Goal: Information Seeking & Learning: Learn about a topic

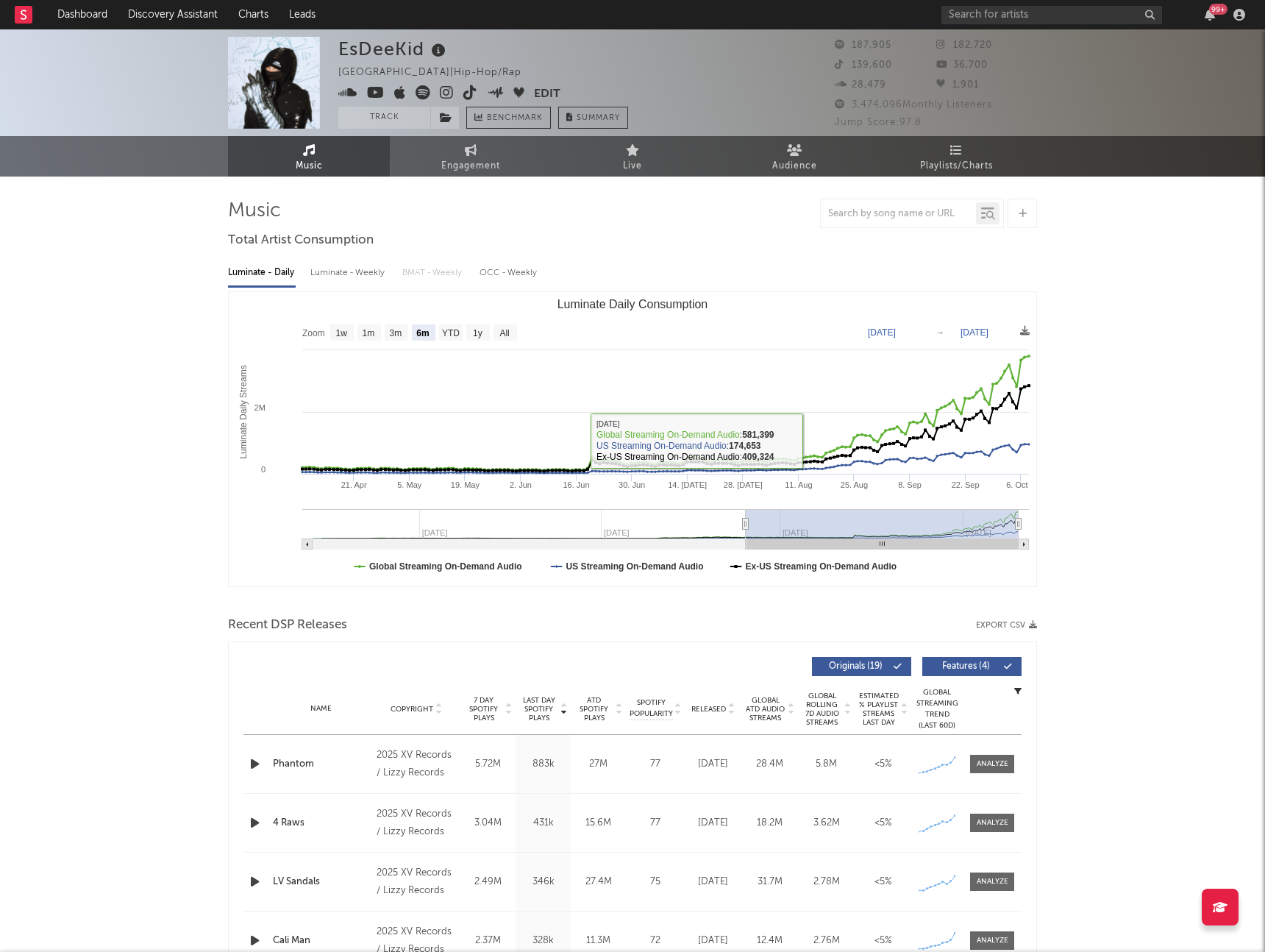
select select "6m"
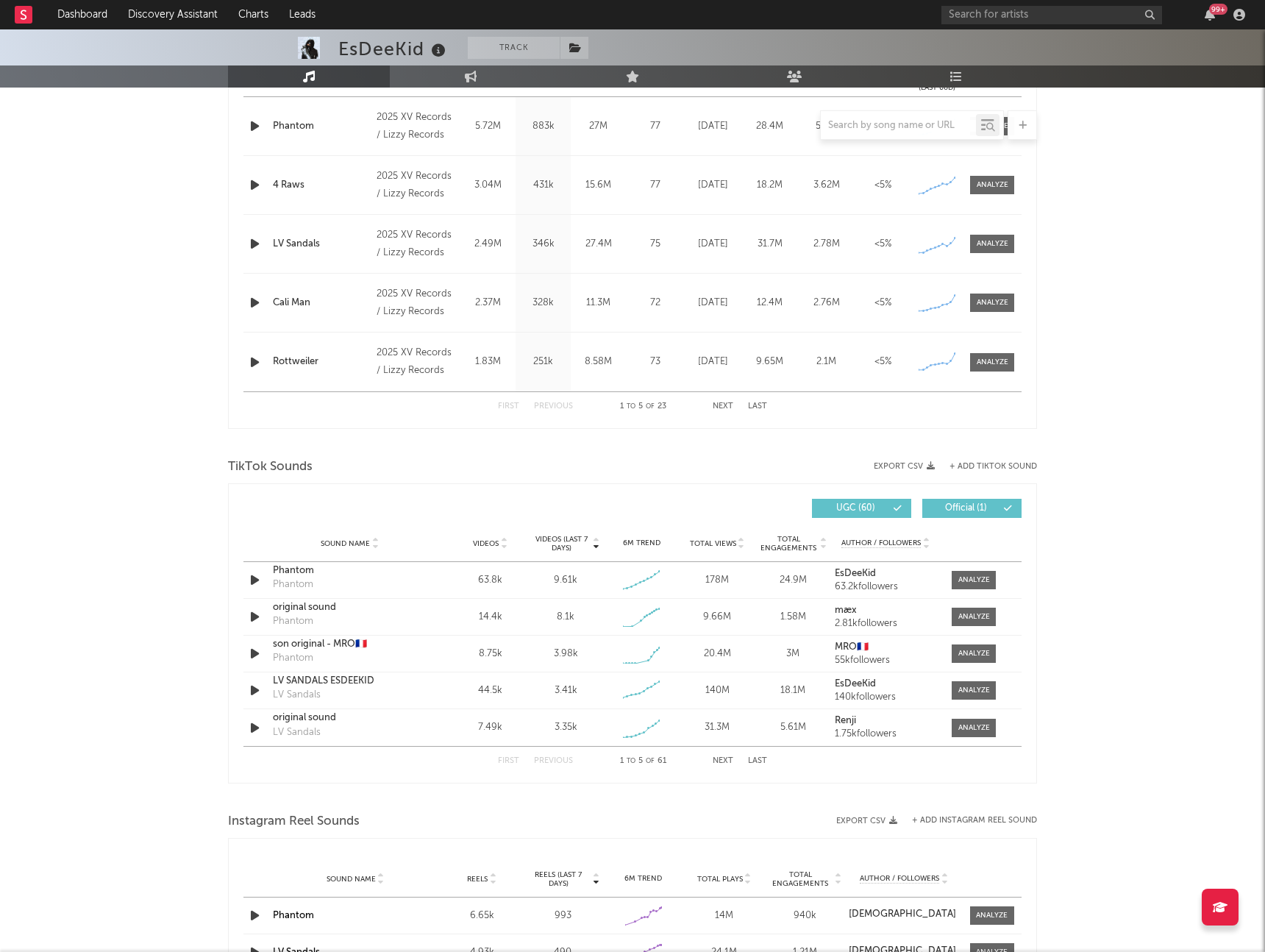
scroll to position [641, 0]
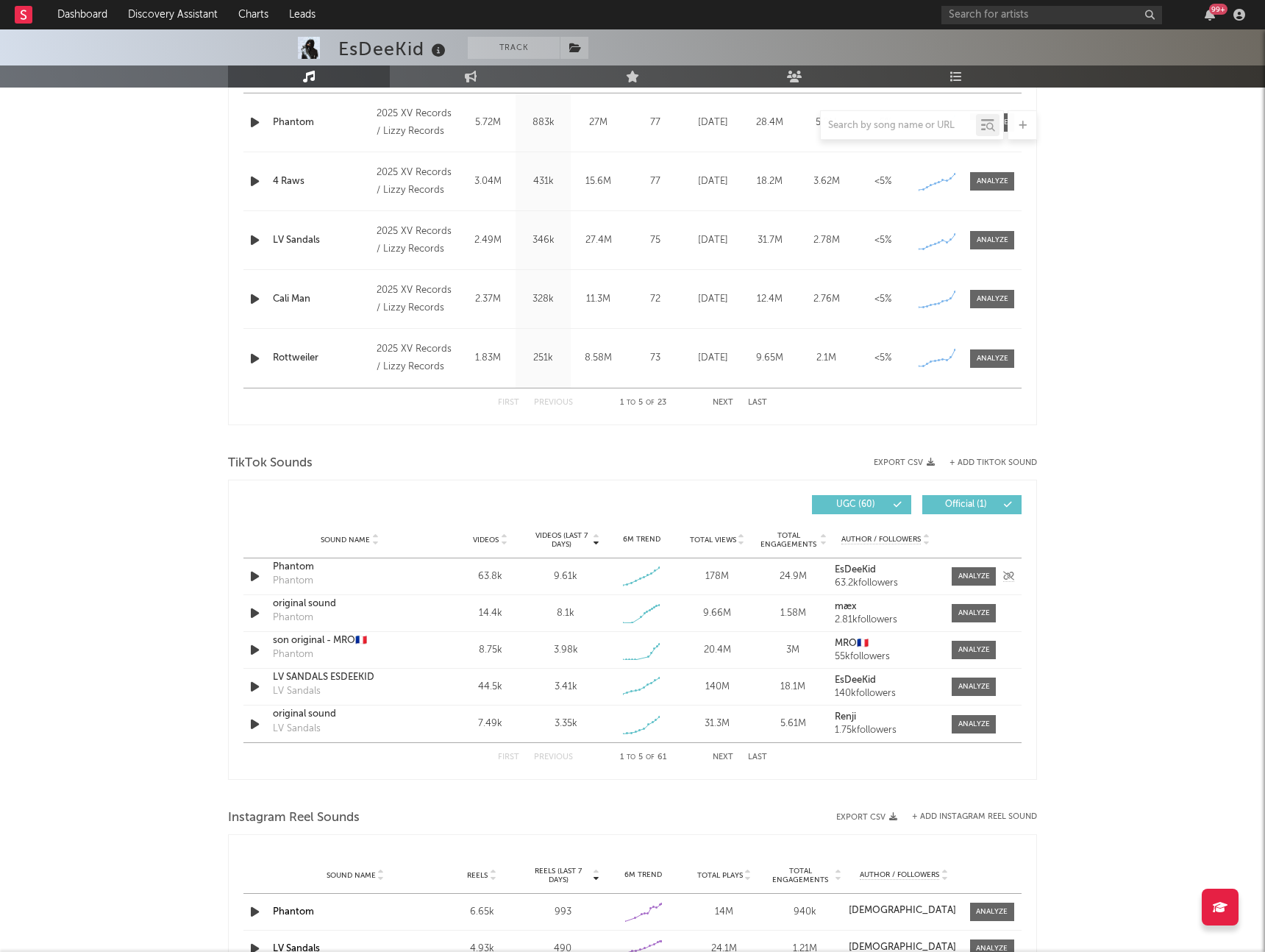
click at [293, 570] on div "Phantom" at bounding box center [349, 567] width 154 height 15
click at [983, 11] on input "text" at bounding box center [1052, 15] width 220 height 19
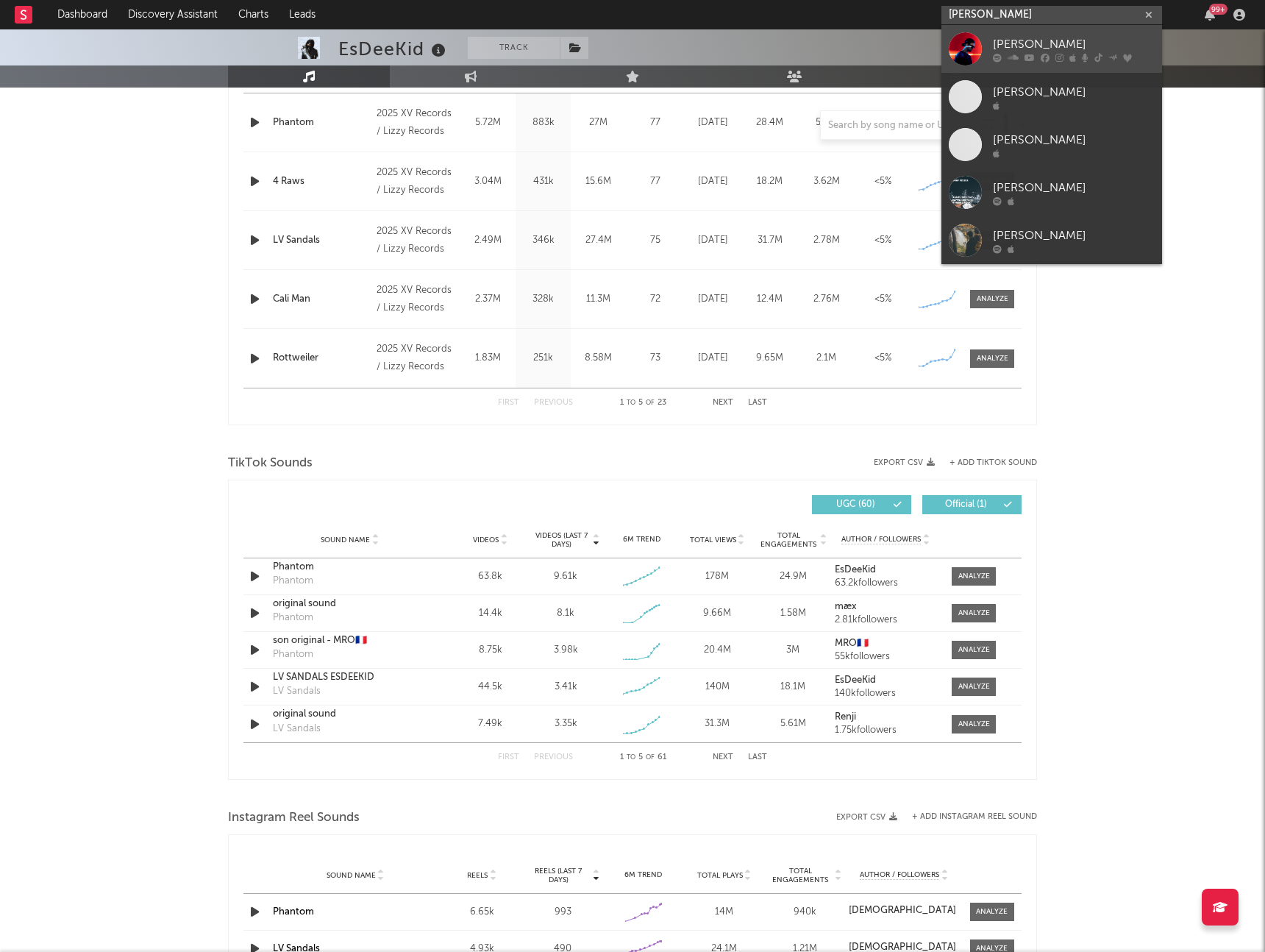
type input "[PERSON_NAME]"
click at [1022, 45] on div "[PERSON_NAME]" at bounding box center [1074, 44] width 162 height 18
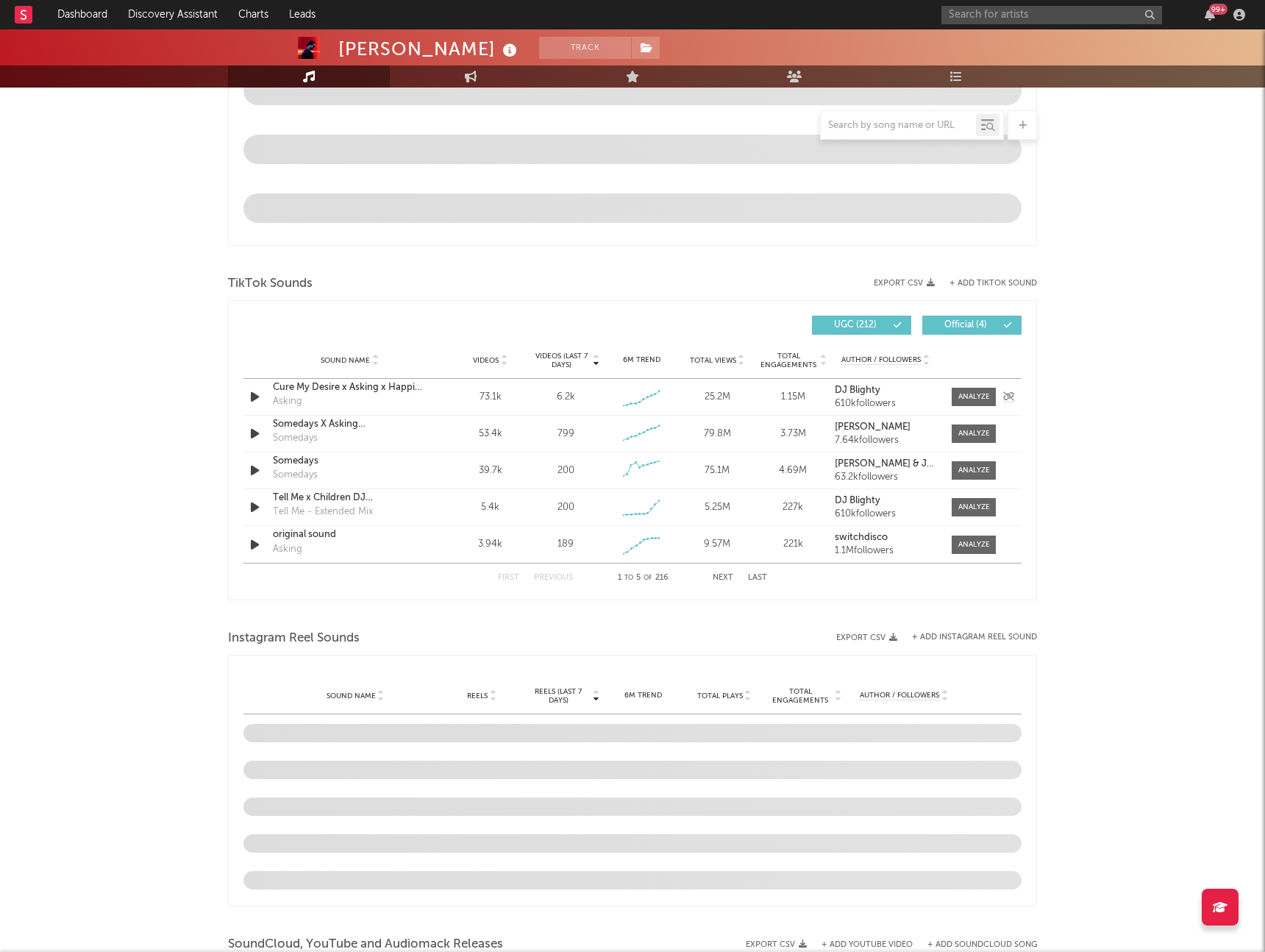
scroll to position [791, 0]
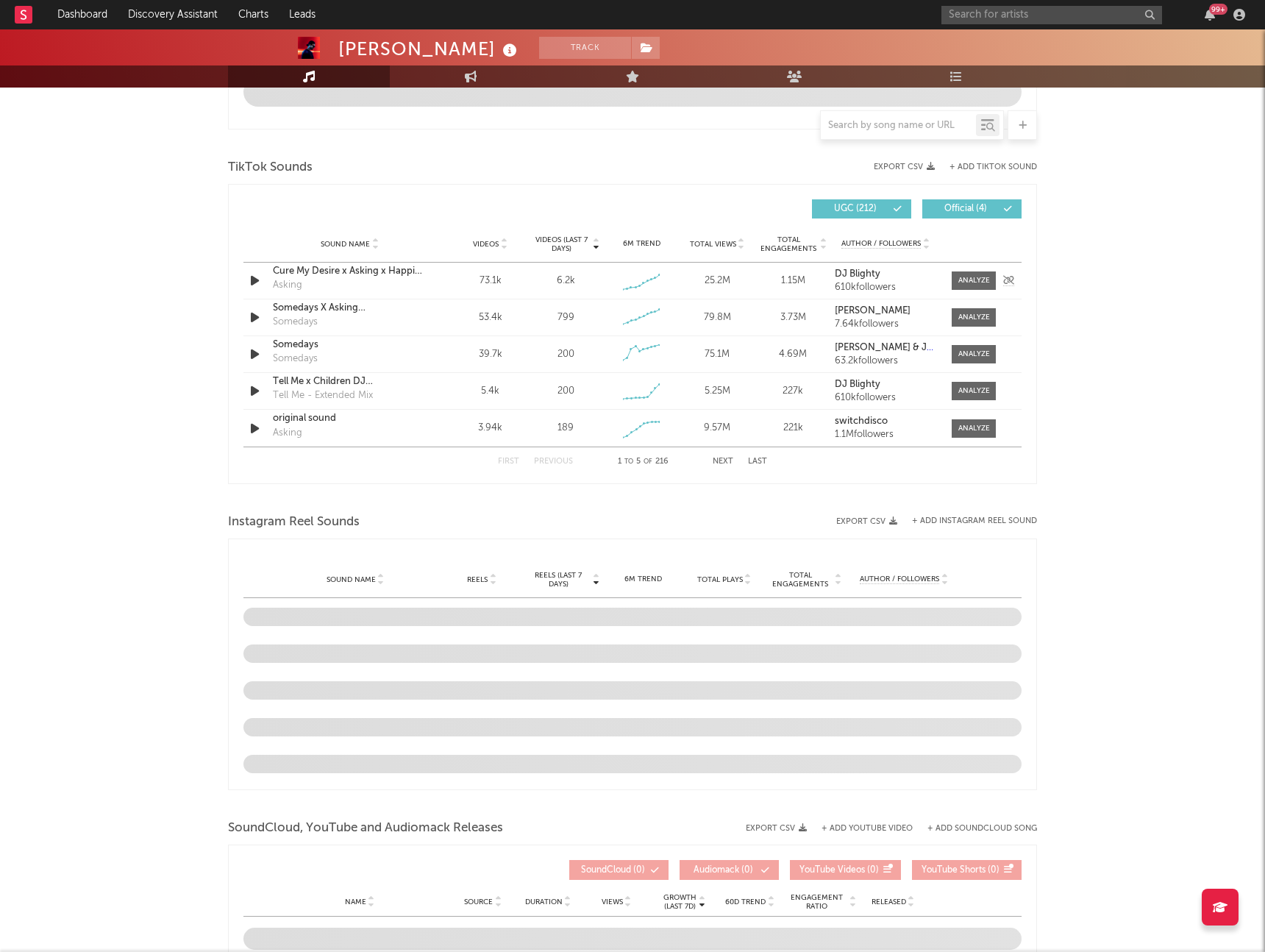
select select "6m"
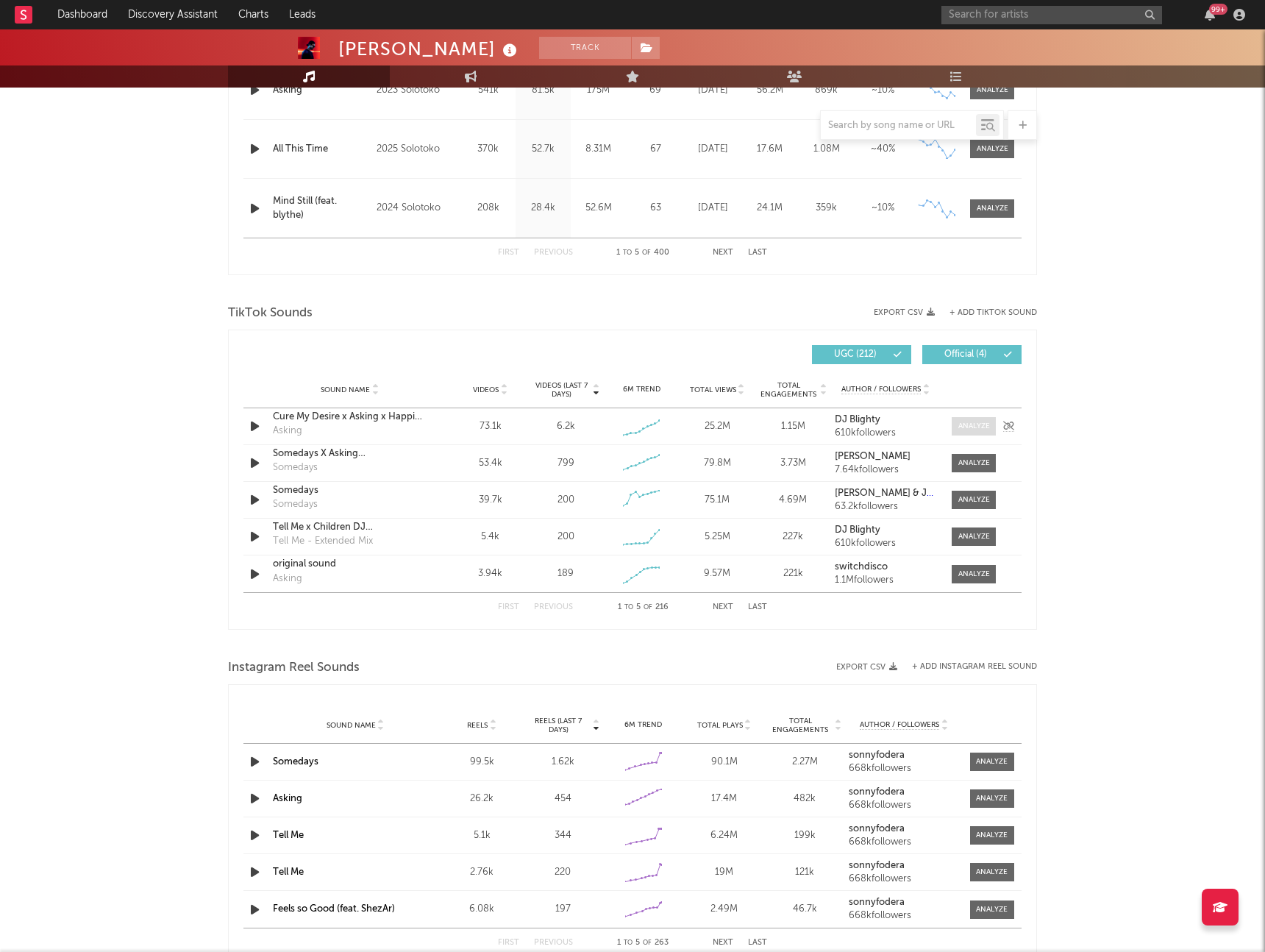
click at [976, 425] on div at bounding box center [975, 426] width 32 height 11
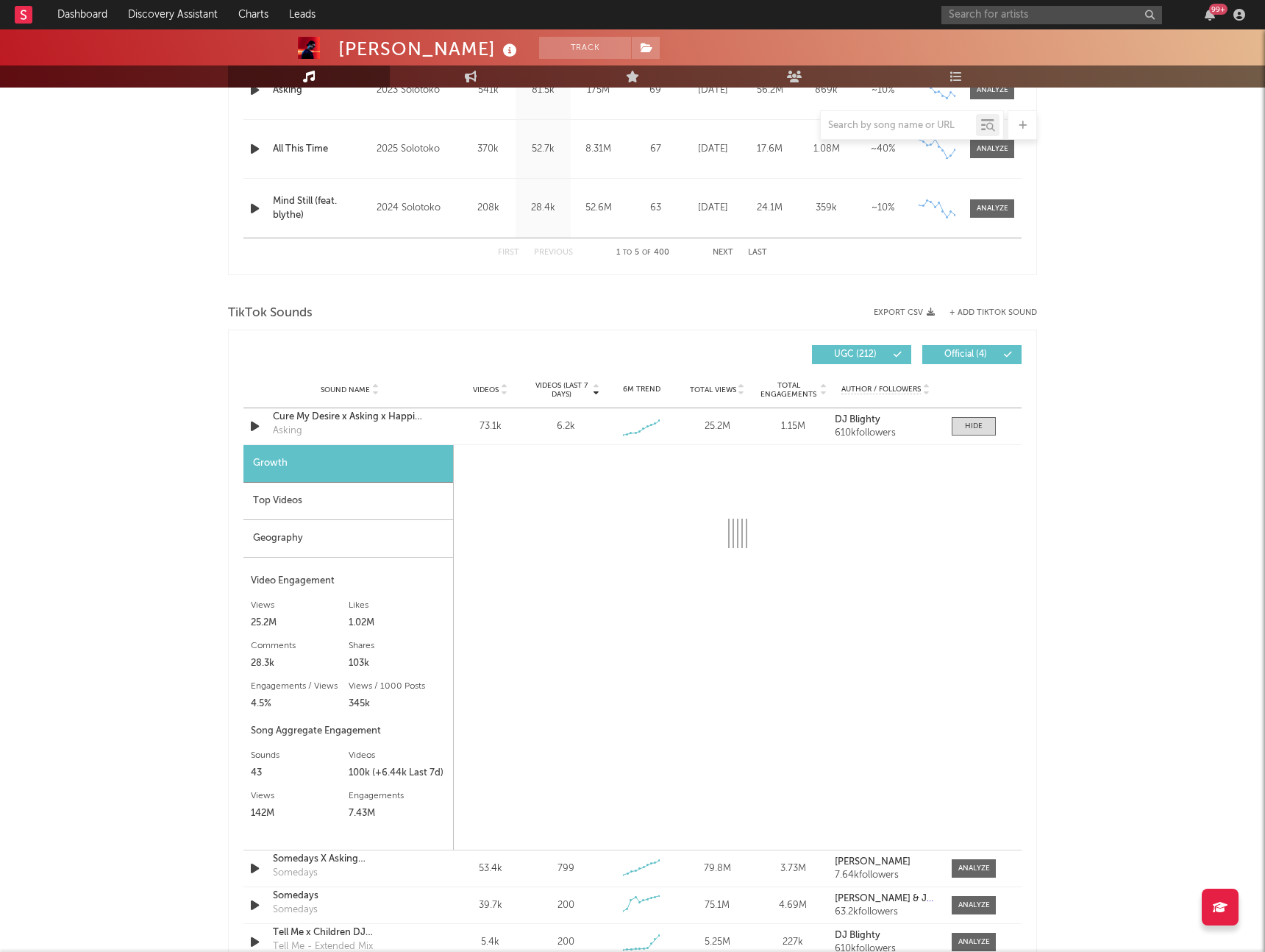
select select "1w"
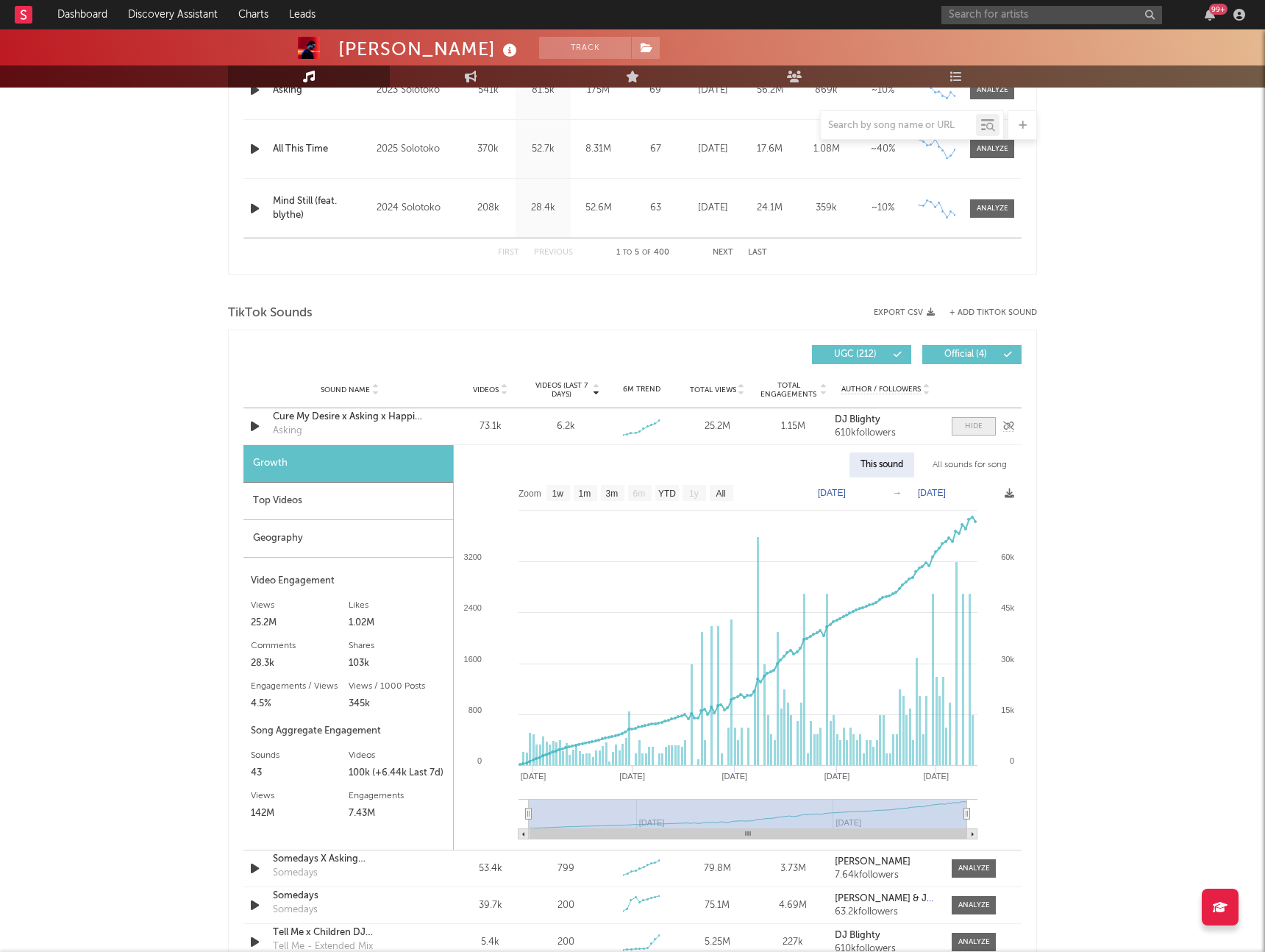
click at [973, 423] on div at bounding box center [975, 426] width 18 height 11
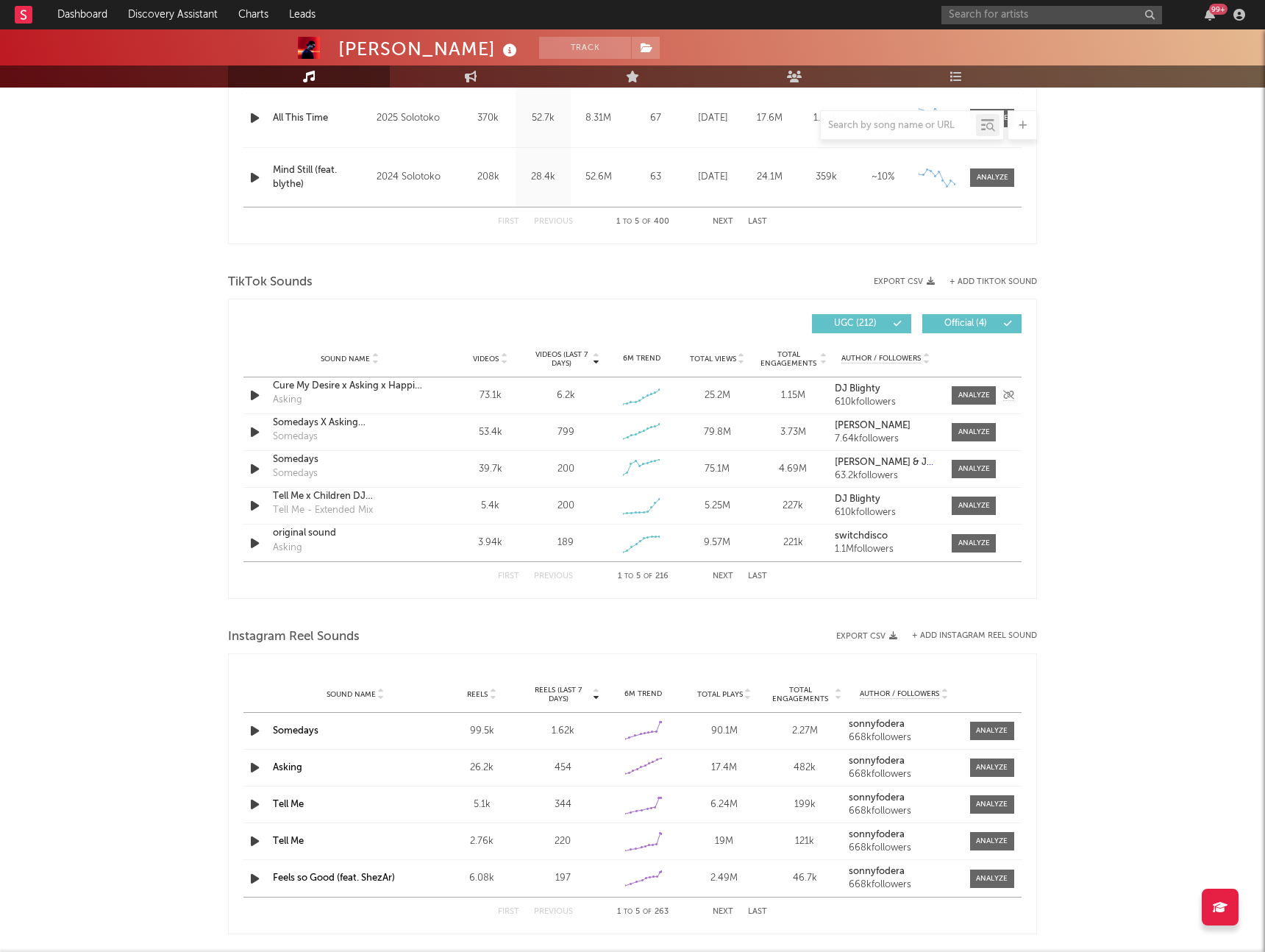
scroll to position [829, 0]
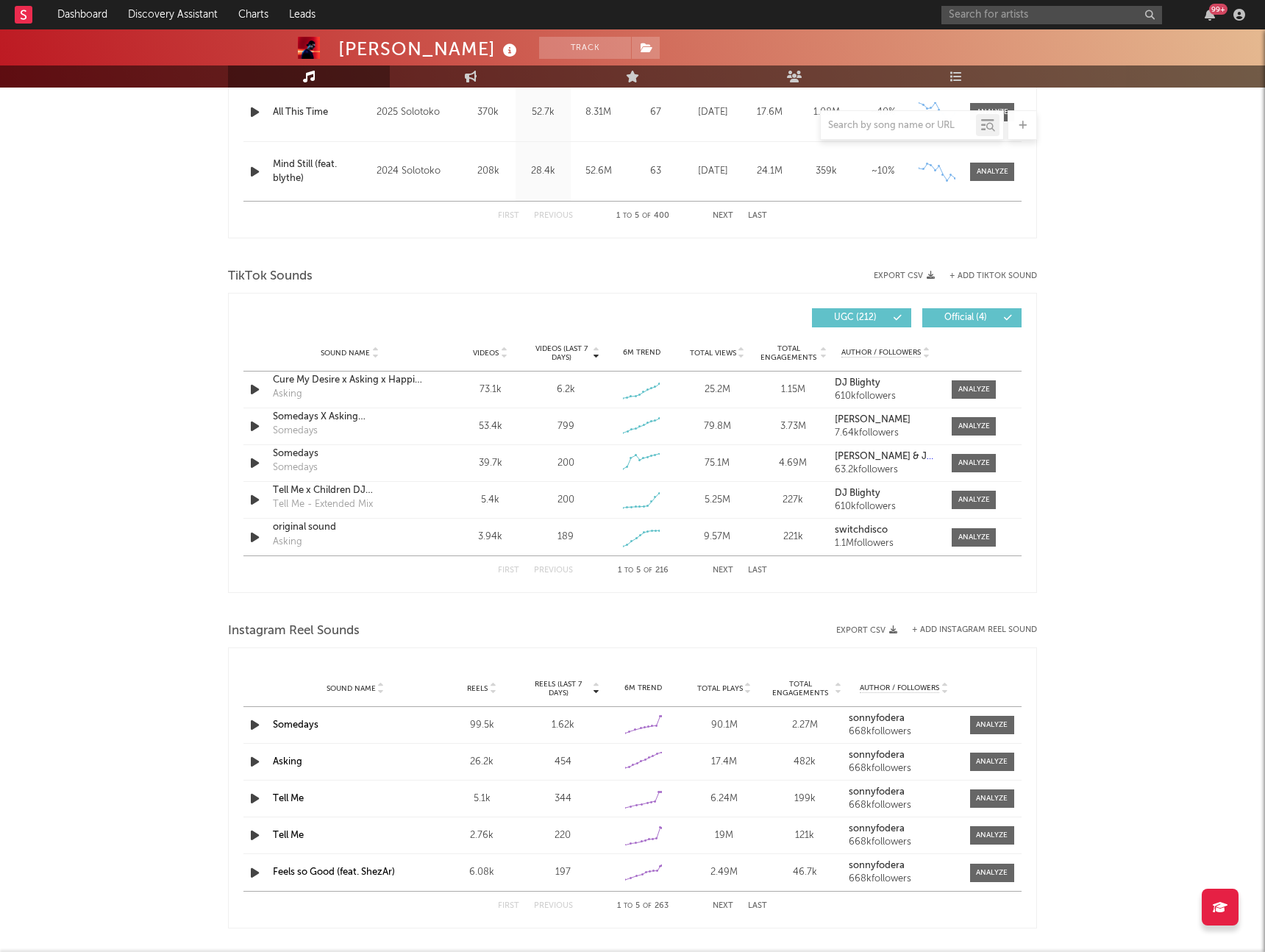
click at [724, 567] on button "Next" at bounding box center [723, 570] width 20 height 8
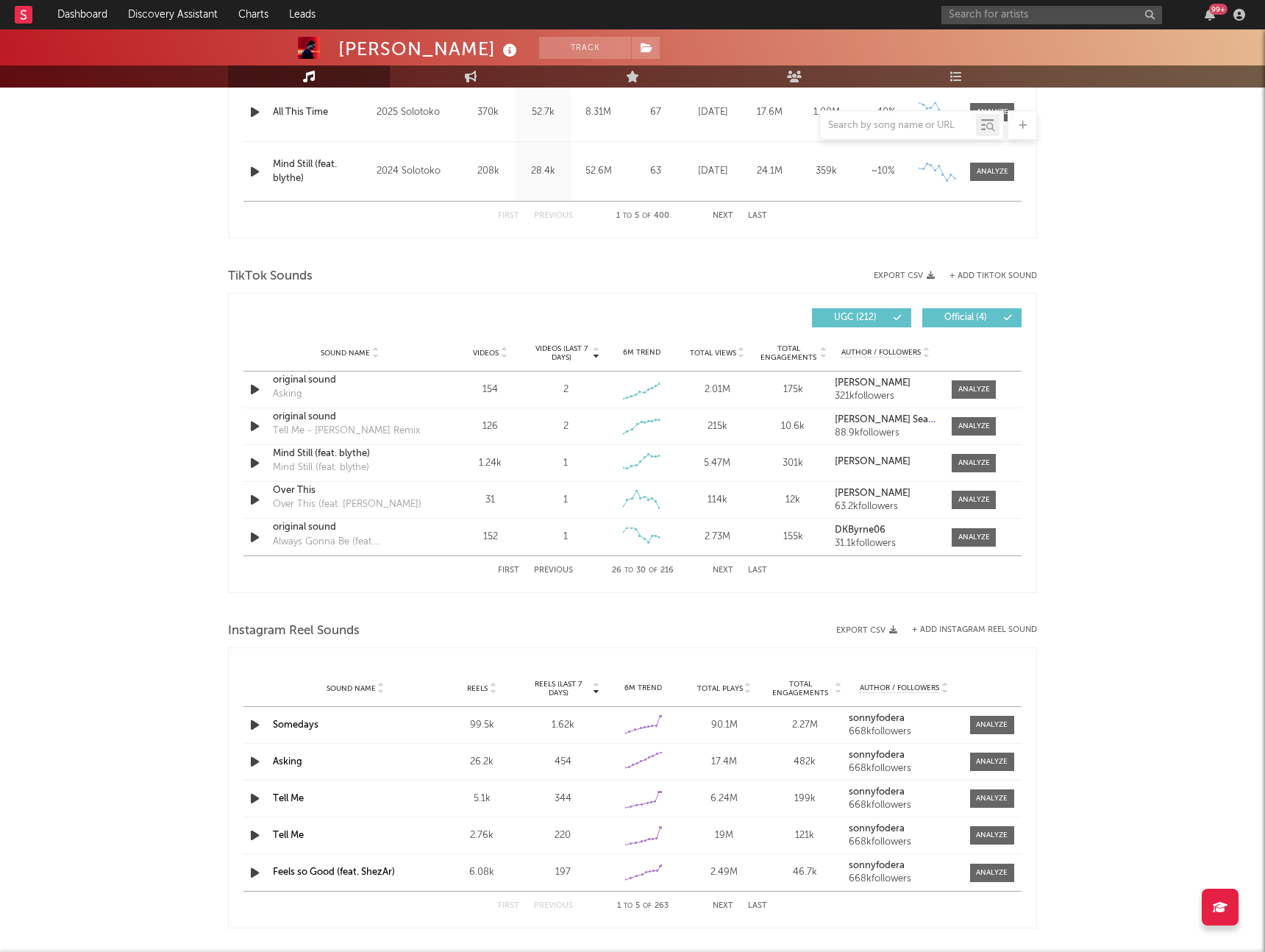
click at [724, 567] on button "Next" at bounding box center [723, 570] width 20 height 8
